Goal: Task Accomplishment & Management: Manage account settings

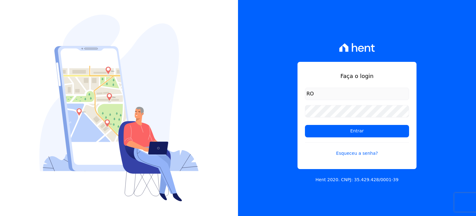
type input "R"
type input "ronaldo.trindade@vlbarros.com.br"
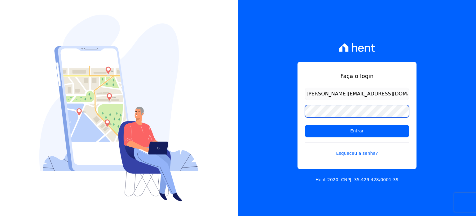
click at [305, 125] on input "Entrar" at bounding box center [357, 131] width 104 height 12
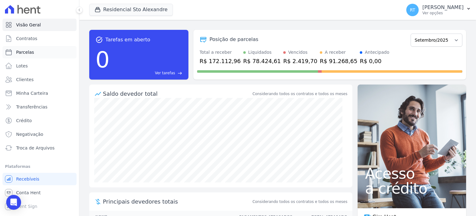
click at [24, 51] on span "Parcelas" at bounding box center [25, 52] width 18 height 6
select select
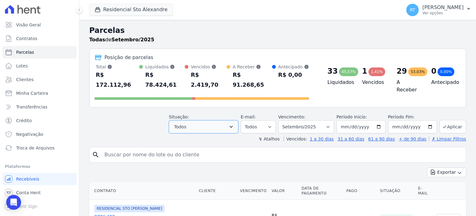
click at [234, 123] on icon "button" at bounding box center [231, 126] width 6 height 6
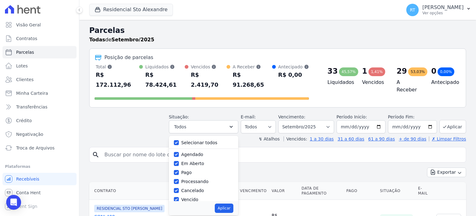
click at [185, 138] on div "Selecionar todos" at bounding box center [204, 142] width 60 height 9
click at [179, 140] on input "Selecionar todos" at bounding box center [176, 142] width 5 height 5
checkbox input "false"
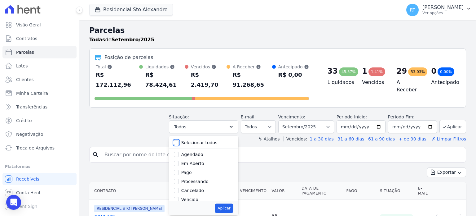
checkbox input "false"
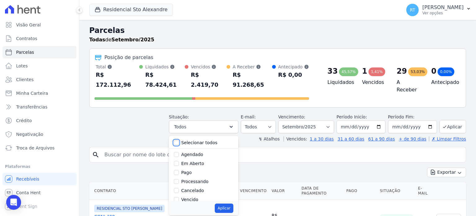
checkbox input "false"
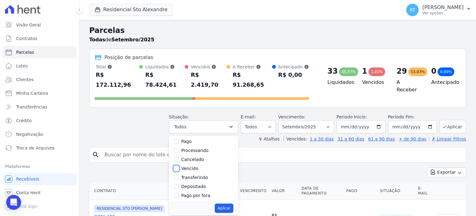
click at [179, 166] on input "Vencido" at bounding box center [176, 168] width 5 height 5
checkbox input "true"
click at [232, 203] on button "Aplicar" at bounding box center [224, 207] width 18 height 9
select select "overdue"
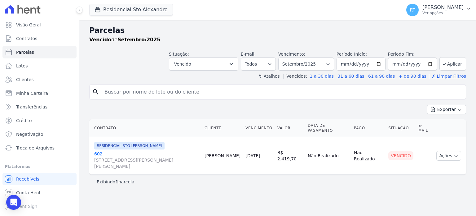
select select
click at [382, 64] on input "[DATE]" at bounding box center [361, 63] width 49 height 13
type input "[DATE]"
click at [452, 62] on button "Aplicar" at bounding box center [453, 63] width 27 height 13
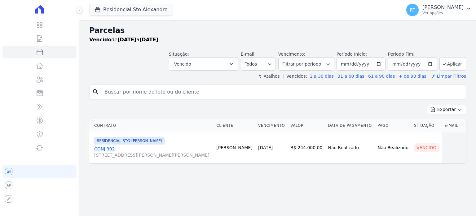
select select
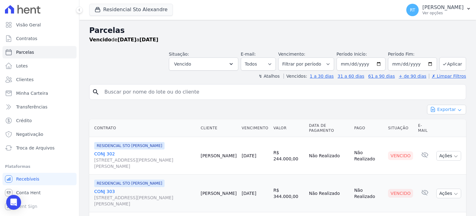
click at [448, 109] on button "Exportar" at bounding box center [446, 110] width 39 height 10
click at [438, 121] on span "Exportar PDF" at bounding box center [446, 124] width 33 height 6
click at [37, 146] on span "Troca de Arquivos" at bounding box center [35, 148] width 38 height 6
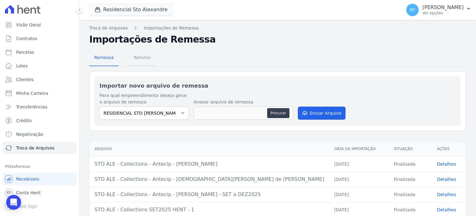
click at [141, 59] on span "Retorno" at bounding box center [142, 57] width 24 height 12
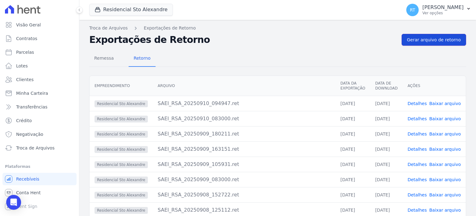
click at [435, 40] on span "Gerar arquivo de retorno" at bounding box center [434, 40] width 54 height 6
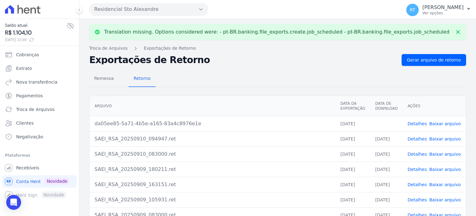
click at [417, 122] on link "Detalhes" at bounding box center [417, 123] width 19 height 5
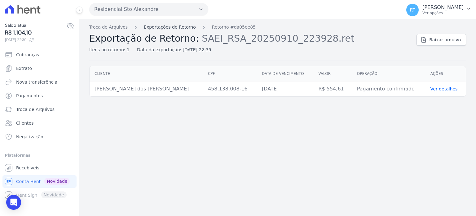
click at [169, 27] on link "Exportações de Retorno" at bounding box center [170, 27] width 52 height 7
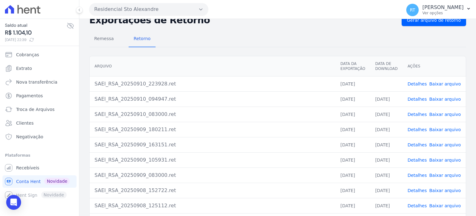
scroll to position [57, 0]
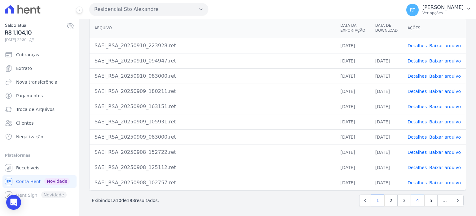
click at [414, 199] on link "4" at bounding box center [417, 200] width 13 height 12
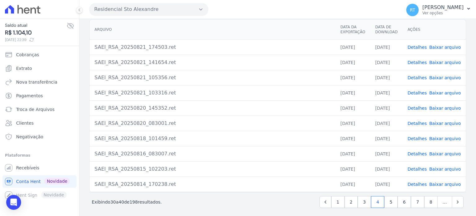
scroll to position [57, 0]
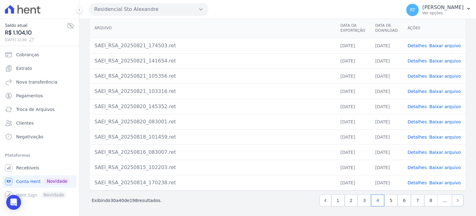
click at [455, 198] on icon "Next" at bounding box center [458, 200] width 6 height 6
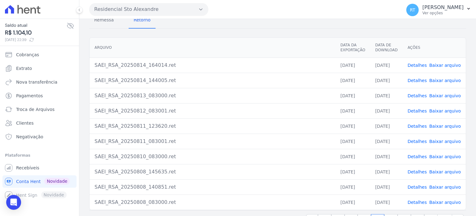
scroll to position [57, 0]
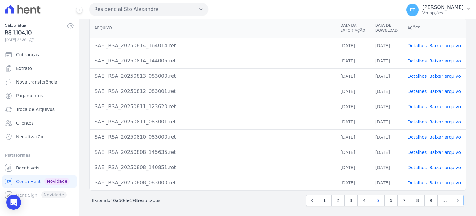
click at [455, 198] on icon "Next" at bounding box center [458, 200] width 6 height 6
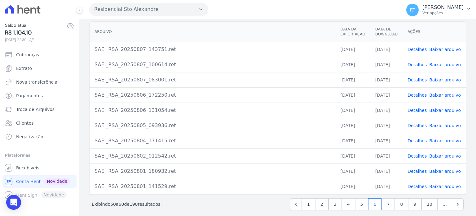
scroll to position [57, 0]
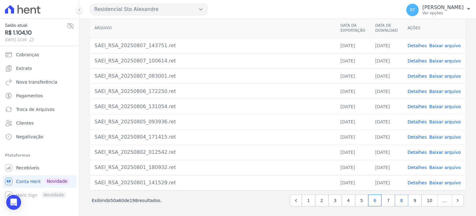
click at [399, 198] on link "8" at bounding box center [401, 200] width 13 height 12
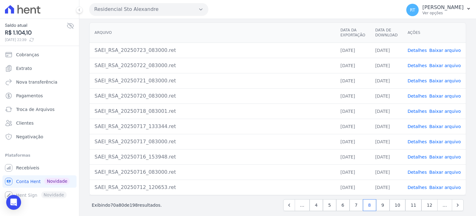
scroll to position [57, 0]
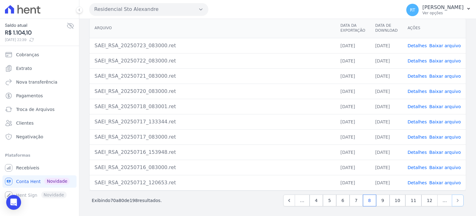
click at [457, 198] on icon "Next" at bounding box center [458, 199] width 2 height 3
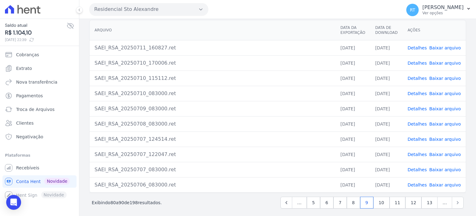
scroll to position [57, 0]
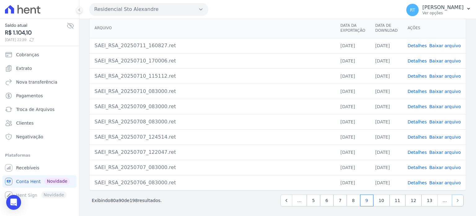
click at [455, 197] on icon "Next" at bounding box center [458, 200] width 6 height 6
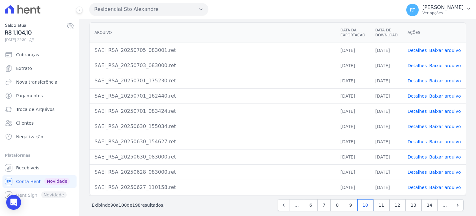
scroll to position [57, 0]
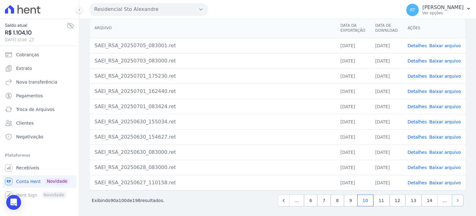
click at [455, 198] on icon "Next" at bounding box center [458, 200] width 6 height 6
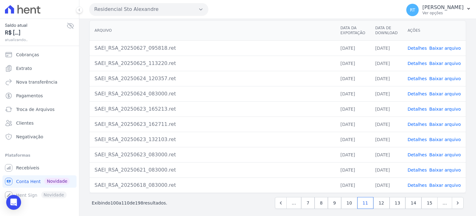
scroll to position [57, 0]
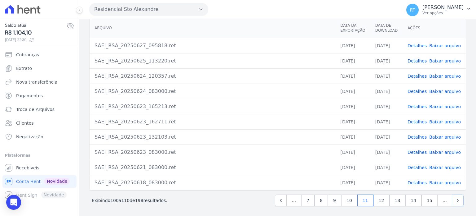
click at [455, 200] on icon "Next" at bounding box center [458, 200] width 6 height 6
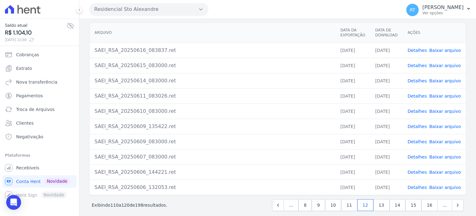
scroll to position [57, 0]
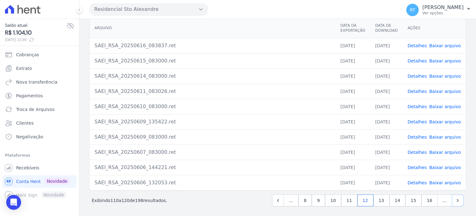
click at [455, 200] on icon "Next" at bounding box center [458, 200] width 6 height 6
click at [455, 199] on icon "Next" at bounding box center [458, 200] width 6 height 6
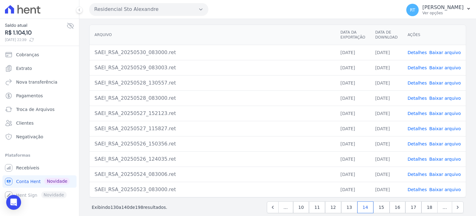
scroll to position [57, 0]
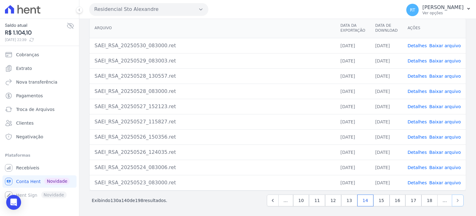
click at [455, 200] on icon "Next" at bounding box center [458, 200] width 6 height 6
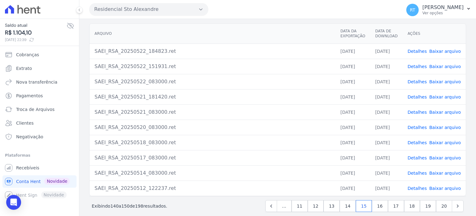
scroll to position [57, 0]
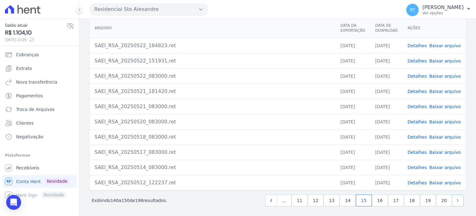
click at [455, 199] on icon "Next" at bounding box center [458, 200] width 6 height 6
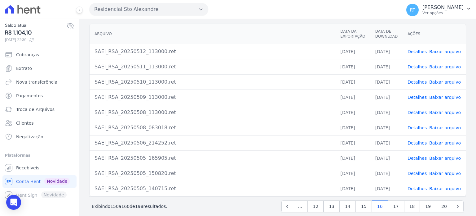
scroll to position [57, 0]
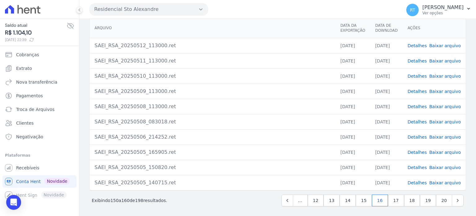
click at [419, 74] on link "Detalhes" at bounding box center [417, 75] width 19 height 5
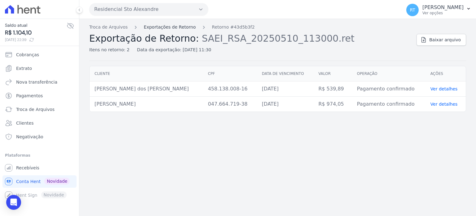
click at [173, 26] on link "Exportações de Retorno" at bounding box center [170, 27] width 52 height 7
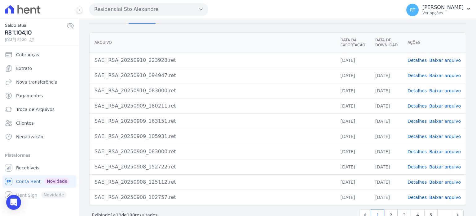
scroll to position [57, 0]
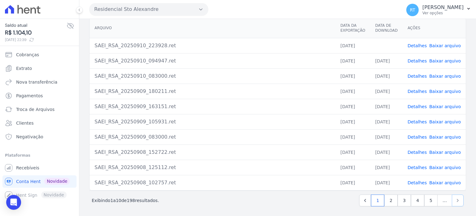
click at [455, 198] on icon "Next" at bounding box center [458, 200] width 6 height 6
click at [455, 197] on icon "Next" at bounding box center [458, 200] width 6 height 6
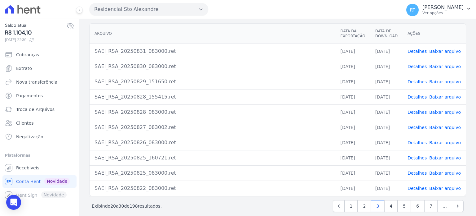
scroll to position [57, 0]
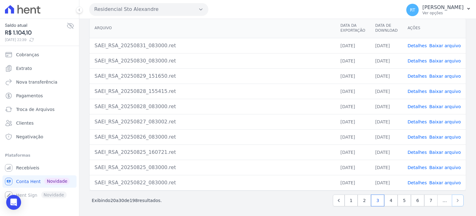
click at [457, 198] on icon "Next" at bounding box center [458, 199] width 2 height 3
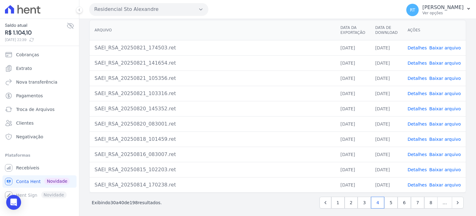
scroll to position [57, 0]
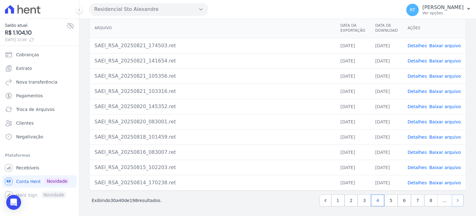
click at [455, 198] on icon "Next" at bounding box center [458, 200] width 6 height 6
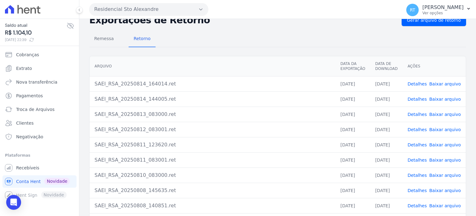
scroll to position [57, 0]
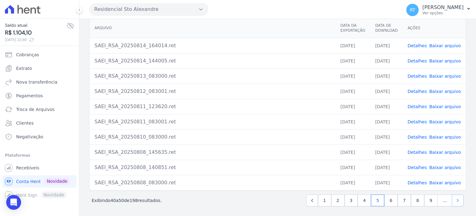
click at [455, 200] on icon "Next" at bounding box center [458, 200] width 6 height 6
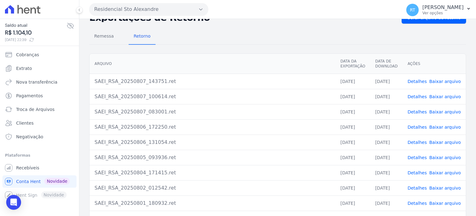
scroll to position [57, 0]
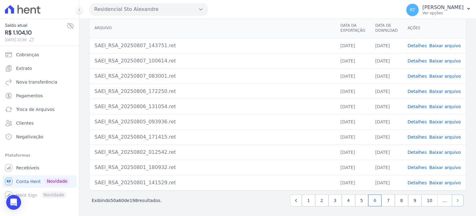
click at [455, 199] on icon "Next" at bounding box center [458, 200] width 6 height 6
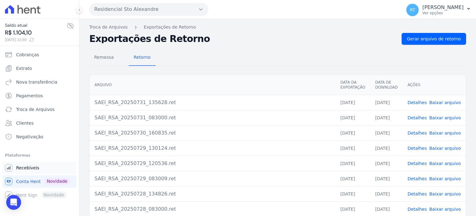
click at [29, 167] on span "Recebíveis" at bounding box center [27, 167] width 23 height 6
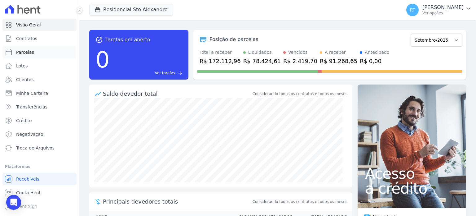
click at [20, 53] on span "Parcelas" at bounding box center [25, 52] width 18 height 6
select select
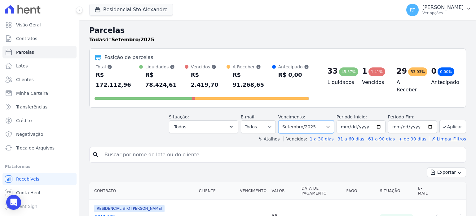
click at [332, 120] on select "Filtrar por período ──────── Todos os meses Março/2020 Abril/2020 Maio/2020 Jun…" at bounding box center [306, 126] width 56 height 13
select select "05/2025"
click at [283, 120] on select "Filtrar por período ──────── Todos os meses Março/2020 Abril/2020 Maio/2020 Jun…" at bounding box center [306, 126] width 56 height 13
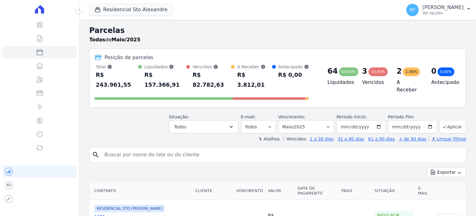
select select
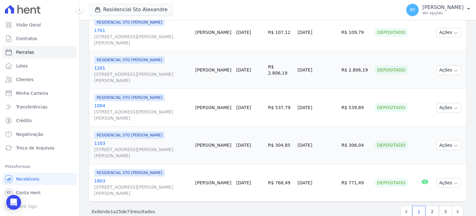
scroll to position [937, 0]
click at [428, 205] on link "2" at bounding box center [432, 211] width 13 height 12
select select
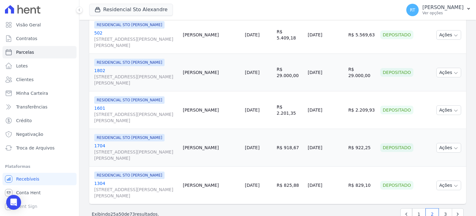
scroll to position [937, 0]
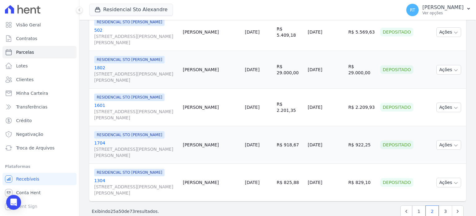
drag, startPoint x: 351, startPoint y: 132, endPoint x: 362, endPoint y: 132, distance: 11.5
click at [362, 132] on td "R$ 922,25" at bounding box center [362, 145] width 32 height 38
click at [305, 126] on td "02/05/2025" at bounding box center [325, 145] width 41 height 38
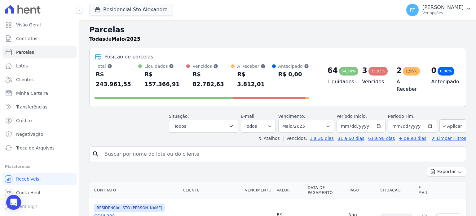
scroll to position [0, 0]
click at [45, 145] on span "Troca de Arquivos" at bounding box center [35, 148] width 38 height 6
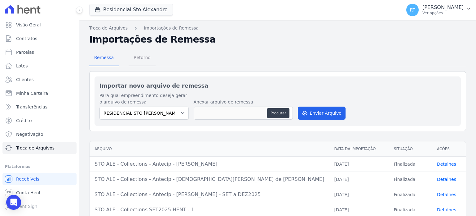
click at [142, 57] on span "Retorno" at bounding box center [142, 57] width 24 height 12
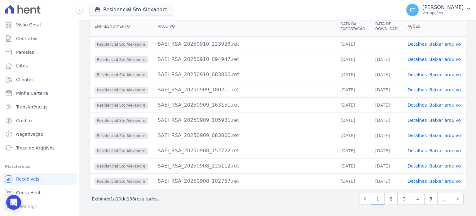
scroll to position [60, 0]
click at [455, 198] on icon "Next" at bounding box center [458, 198] width 6 height 6
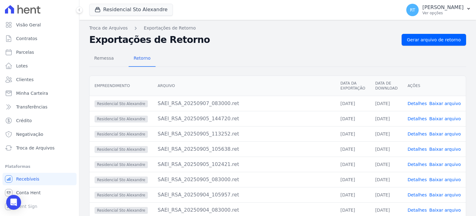
scroll to position [60, 0]
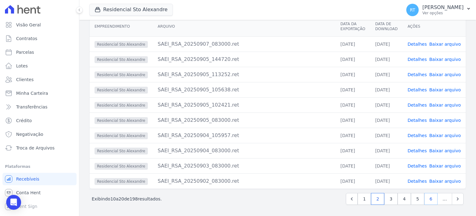
click at [427, 199] on link "6" at bounding box center [431, 199] width 13 height 12
click at [425, 198] on link "10" at bounding box center [430, 199] width 16 height 12
click at [425, 199] on link "14" at bounding box center [430, 199] width 16 height 12
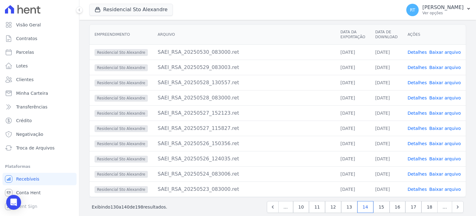
scroll to position [60, 0]
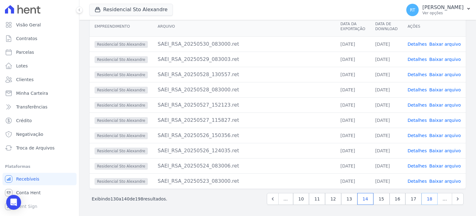
click at [428, 200] on link "18" at bounding box center [430, 199] width 16 height 12
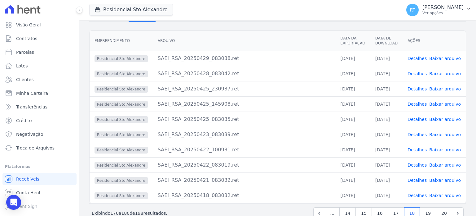
scroll to position [60, 0]
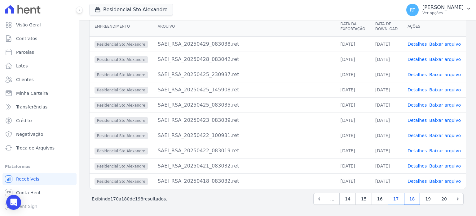
click at [396, 199] on link "17" at bounding box center [396, 199] width 16 height 12
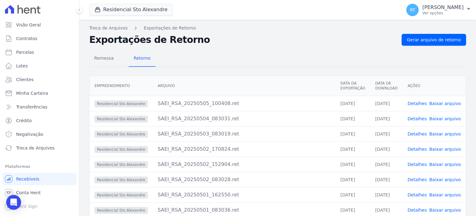
click at [419, 180] on link "Detalhes" at bounding box center [417, 179] width 19 height 5
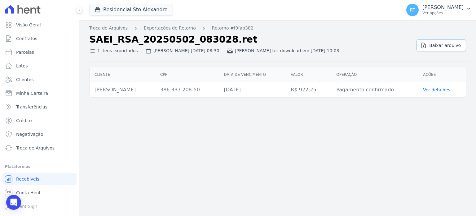
click at [442, 44] on span "Baixar arquivo" at bounding box center [446, 45] width 32 height 6
click at [435, 89] on link "Ver detalhes" at bounding box center [436, 89] width 27 height 5
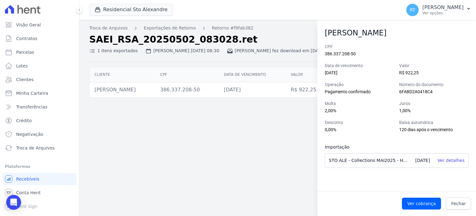
click at [265, 117] on div "Troca de Arquivos Exportações de Retorno Retorno #f9fab382 SAEI_RSA_20250502_08…" at bounding box center [277, 118] width 397 height 196
click at [463, 203] on span "Fechar" at bounding box center [459, 203] width 15 height 6
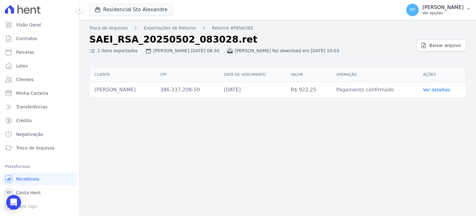
click at [452, 9] on p "[PERSON_NAME]" at bounding box center [443, 7] width 41 height 6
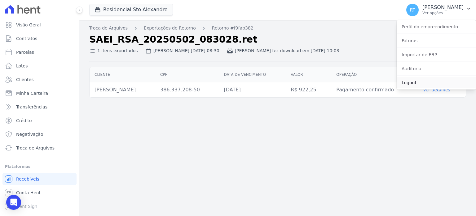
click at [412, 84] on link "Logout" at bounding box center [436, 82] width 79 height 11
